Goal: Transaction & Acquisition: Obtain resource

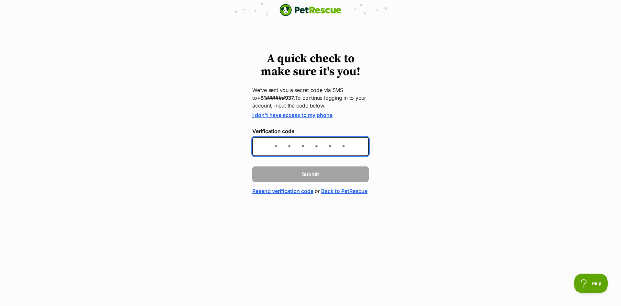
click at [339, 146] on input "Verification code" at bounding box center [310, 146] width 116 height 19
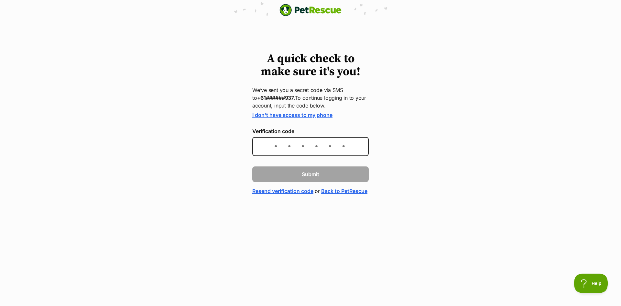
click at [323, 116] on link "I don't have access to my phone" at bounding box center [292, 115] width 80 height 6
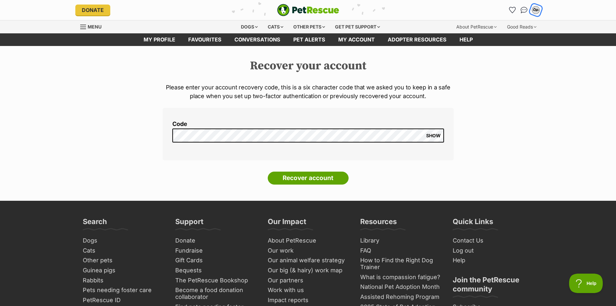
click at [538, 8] on div "DP" at bounding box center [536, 10] width 8 height 8
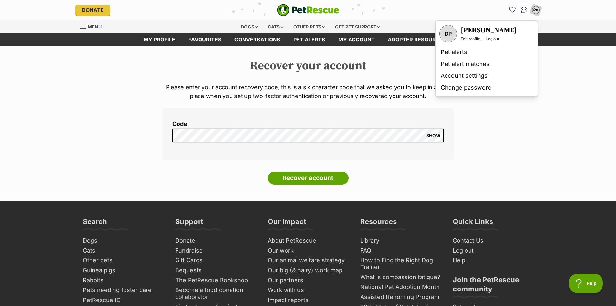
click at [562, 85] on div "Recover your account Please enter your account recovery code, this is a six cha…" at bounding box center [308, 123] width 616 height 129
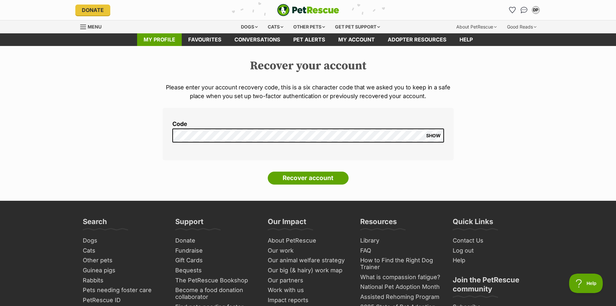
click at [167, 39] on link "My profile" at bounding box center [159, 39] width 45 height 13
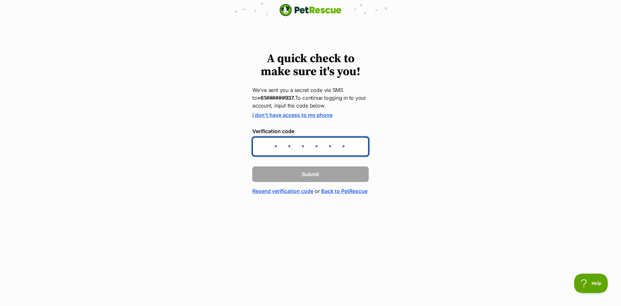
click at [347, 152] on input "Verification code" at bounding box center [310, 146] width 116 height 19
click at [310, 191] on link "Resend verification code" at bounding box center [282, 191] width 61 height 8
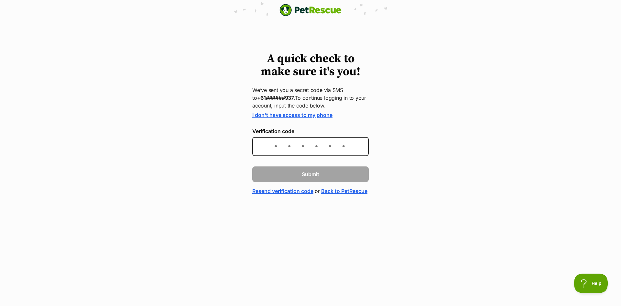
click at [279, 98] on strong "+61######937." at bounding box center [276, 97] width 38 height 6
click at [279, 97] on strong "+61######937." at bounding box center [276, 97] width 38 height 6
click at [298, 96] on p "We’ve sent you a secret code via SMS to +61######937. To continue logging in to…" at bounding box center [310, 97] width 116 height 23
click at [363, 119] on form "I don't have access to my phone Verification code Submit Resend verification co…" at bounding box center [310, 153] width 116 height 83
click at [322, 117] on link "I don't have access to my phone" at bounding box center [292, 115] width 80 height 6
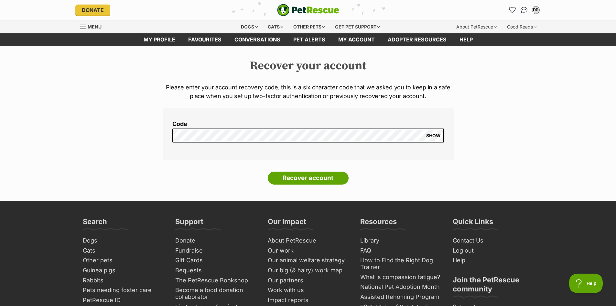
click at [449, 11] on div "DP My account DP Daniel Pilkington Edit profile Log out Pet alerts Pet alert ma…" at bounding box center [463, 10] width 155 height 10
click at [534, 11] on div "DP" at bounding box center [536, 10] width 8 height 8
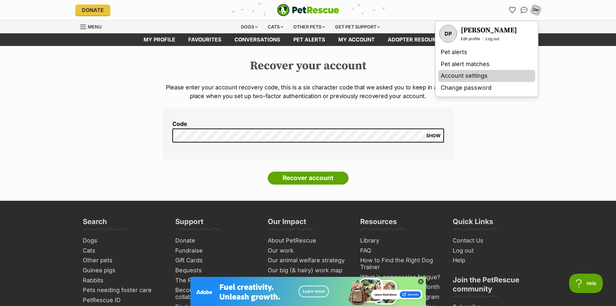
click at [486, 75] on link "Account settings" at bounding box center [486, 76] width 97 height 12
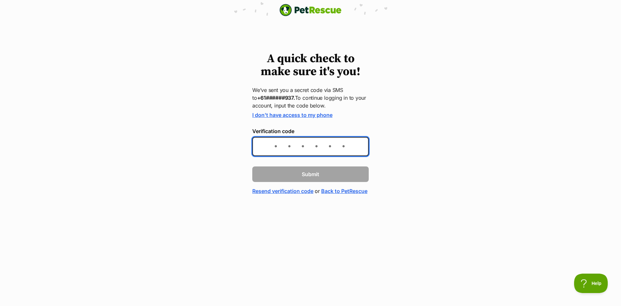
click at [284, 143] on input "Verification code" at bounding box center [310, 146] width 116 height 19
type input "729812"
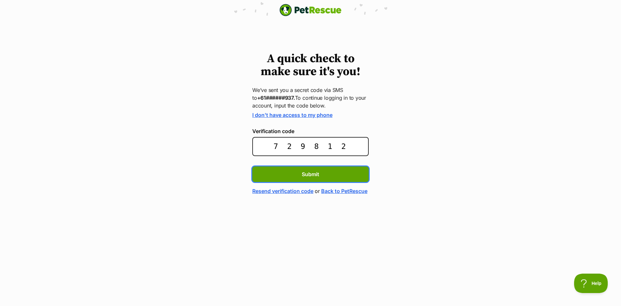
click at [252, 166] on button "Submit" at bounding box center [310, 174] width 116 height 16
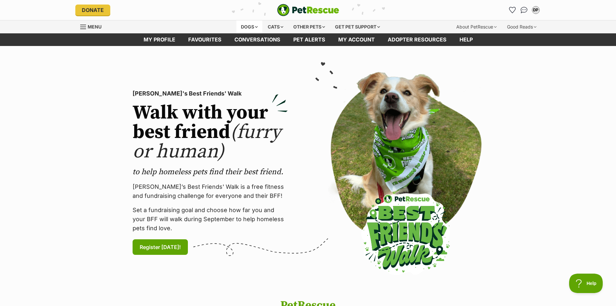
click at [248, 26] on div "Dogs" at bounding box center [249, 26] width 26 height 13
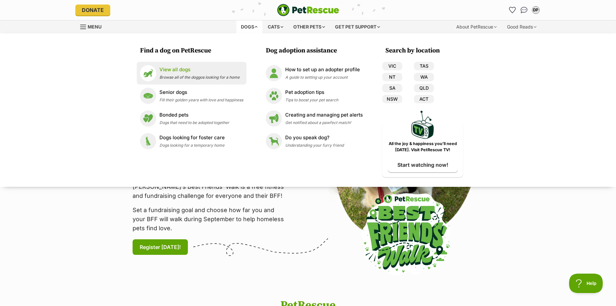
click at [170, 72] on p "View all dogs" at bounding box center [199, 69] width 80 height 7
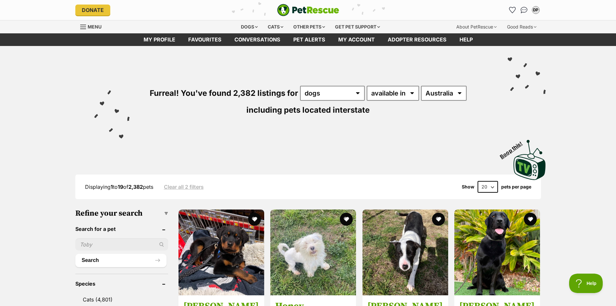
scroll to position [32, 0]
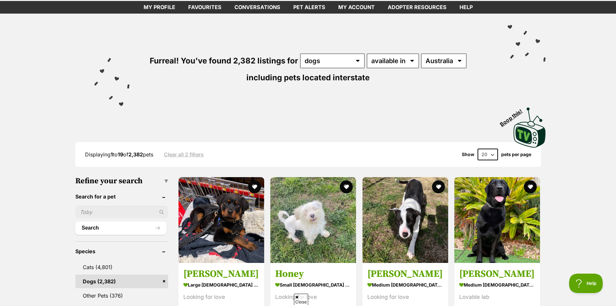
click at [101, 211] on input "text" at bounding box center [121, 212] width 93 height 12
type input "frisky"
click at [75, 221] on button "Search" at bounding box center [121, 227] width 92 height 13
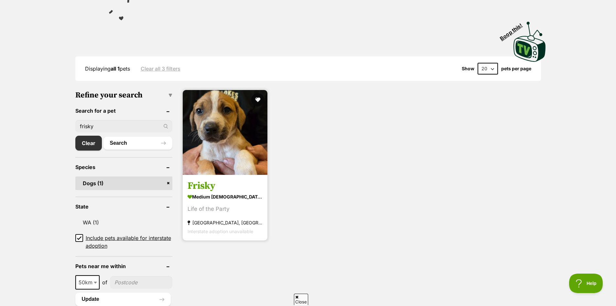
scroll to position [129, 0]
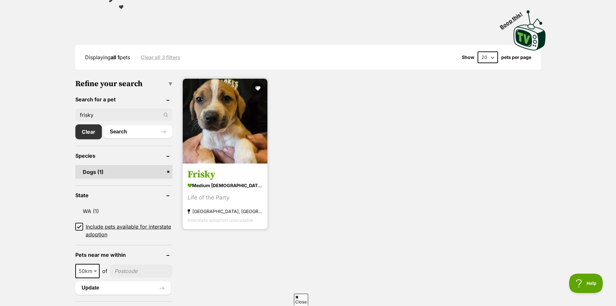
click at [224, 118] on img at bounding box center [225, 121] width 85 height 85
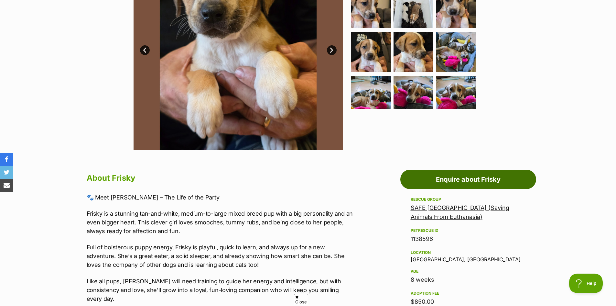
click at [417, 180] on link "Enquire about Frisky" at bounding box center [468, 178] width 136 height 19
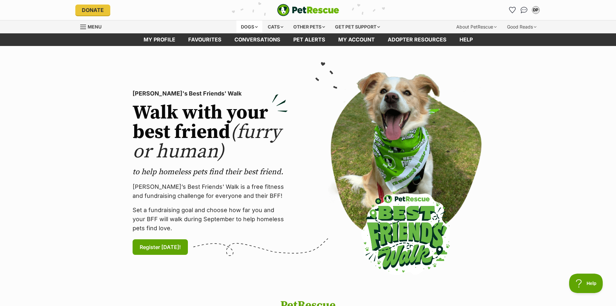
click at [246, 26] on div "Dogs" at bounding box center [249, 26] width 26 height 13
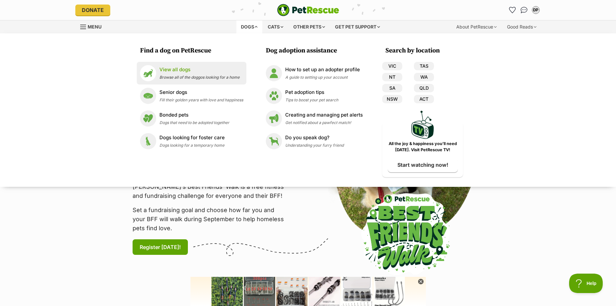
click at [181, 74] on div "View all dogs Browse all of the doggos looking for a home" at bounding box center [199, 73] width 80 height 14
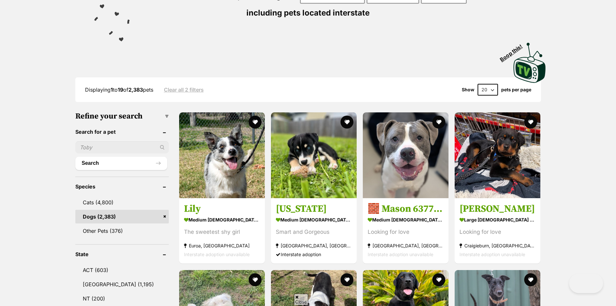
click at [123, 149] on input "text" at bounding box center [121, 147] width 93 height 12
type input "frisky"
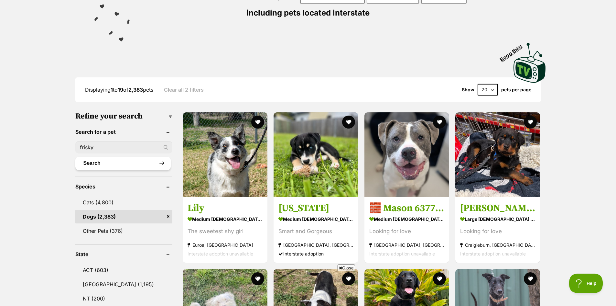
click at [113, 164] on button "Search" at bounding box center [122, 163] width 95 height 13
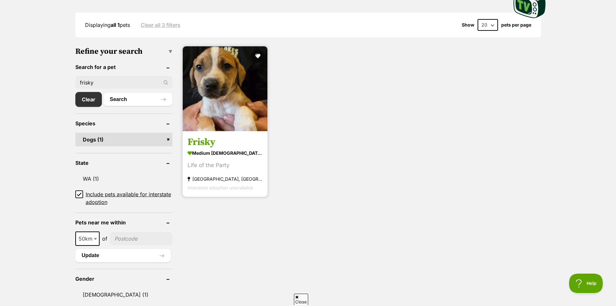
click at [210, 96] on img at bounding box center [225, 88] width 85 height 85
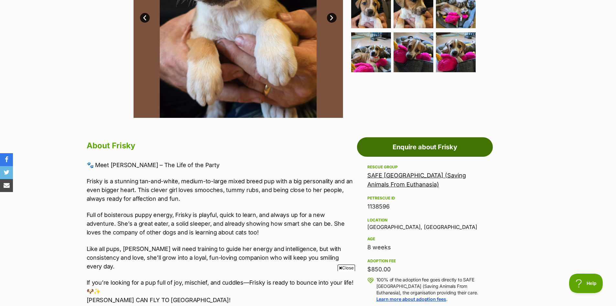
click at [455, 152] on link "Enquire about Frisky" at bounding box center [425, 146] width 136 height 19
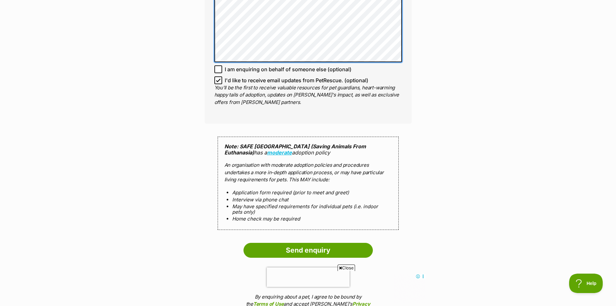
scroll to position [582, 0]
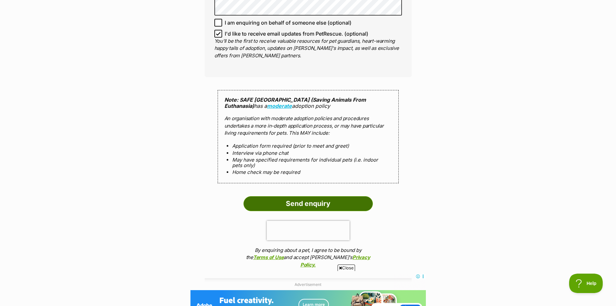
click at [333, 198] on input "Send enquiry" at bounding box center [308, 203] width 129 height 15
